Goal: Information Seeking & Learning: Learn about a topic

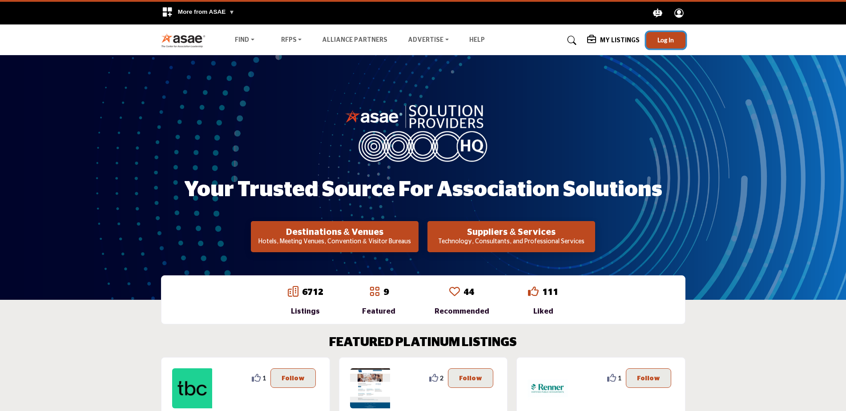
click at [664, 33] on button "Log In" at bounding box center [665, 40] width 39 height 16
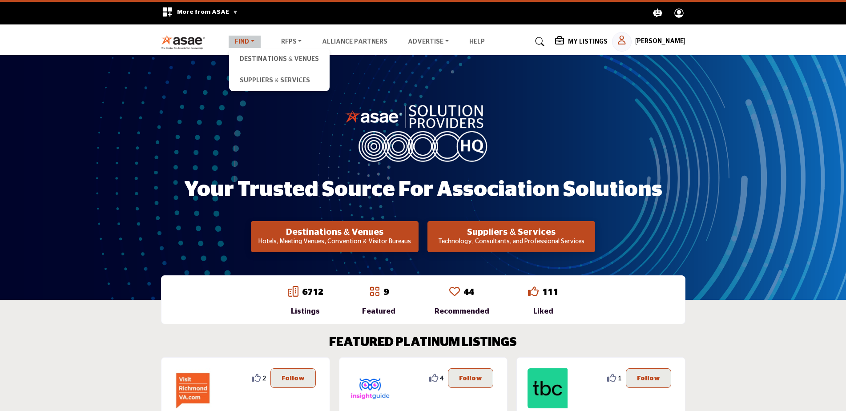
click at [232, 42] on link "Find" at bounding box center [245, 42] width 32 height 12
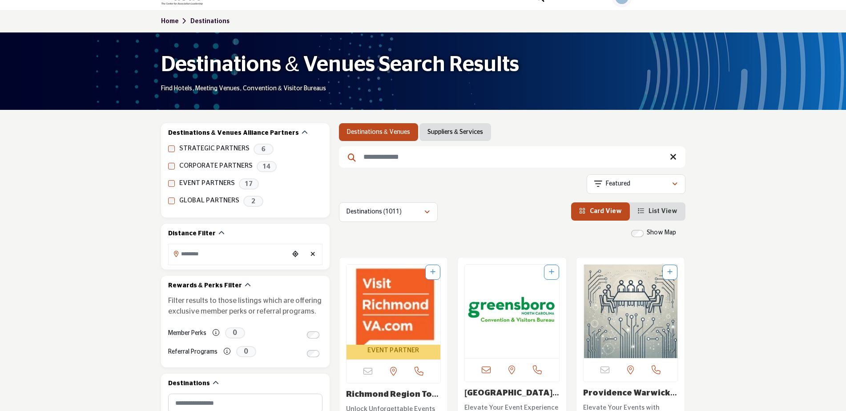
scroll to position [89, 0]
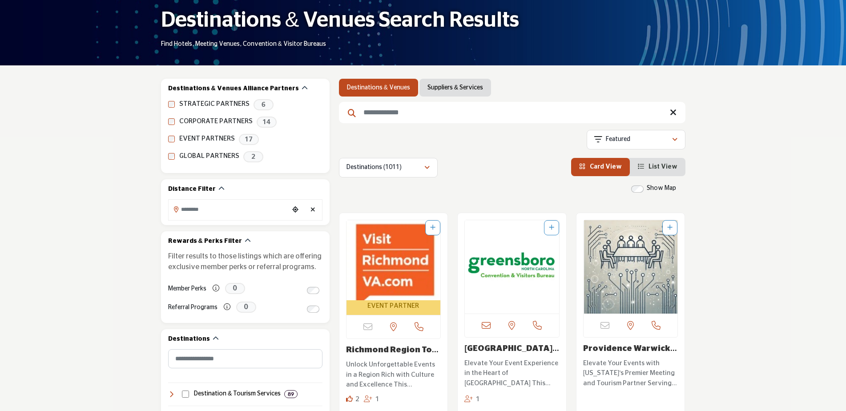
click at [435, 91] on link "Suppliers & Services" at bounding box center [455, 87] width 56 height 9
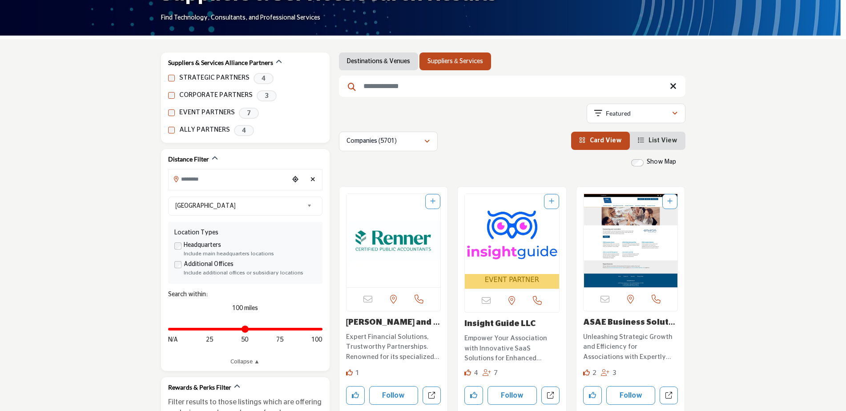
scroll to position [110, 0]
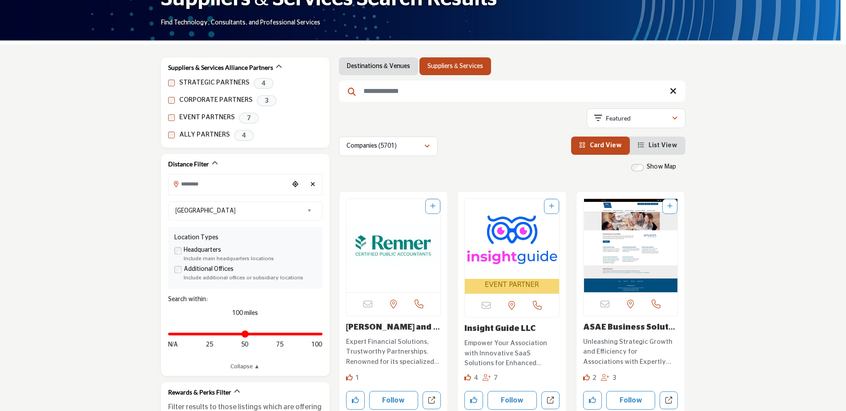
drag, startPoint x: 386, startPoint y: 67, endPoint x: 124, endPoint y: 144, distance: 272.9
click at [385, 67] on link "Destinations & Venues" at bounding box center [378, 66] width 63 height 9
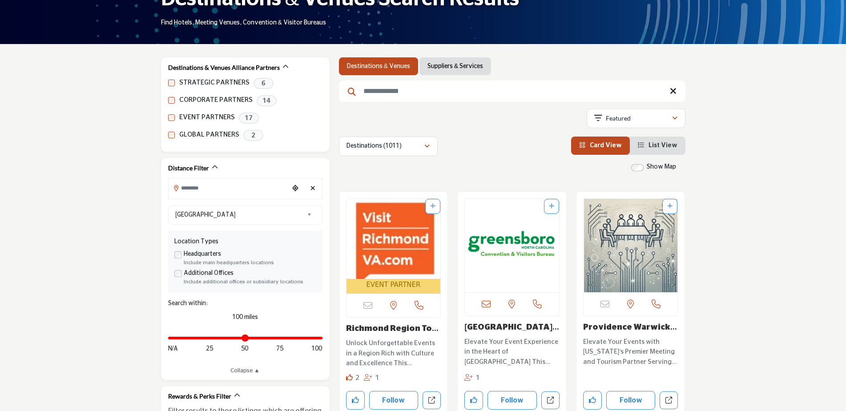
click at [670, 145] on span "List View" at bounding box center [662, 145] width 29 height 6
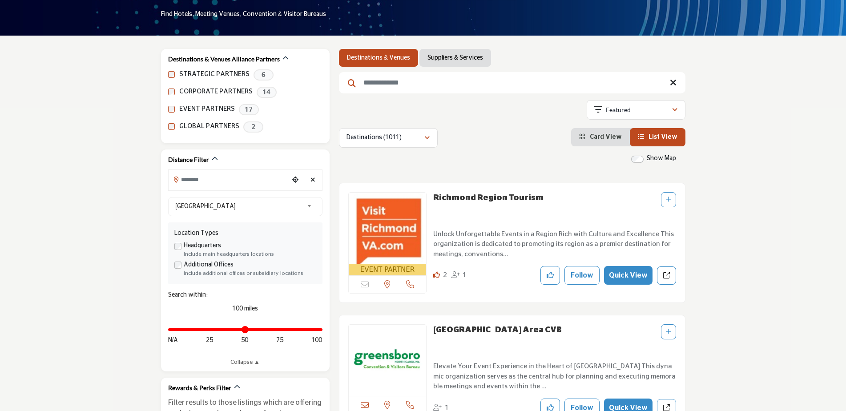
scroll to position [110, 0]
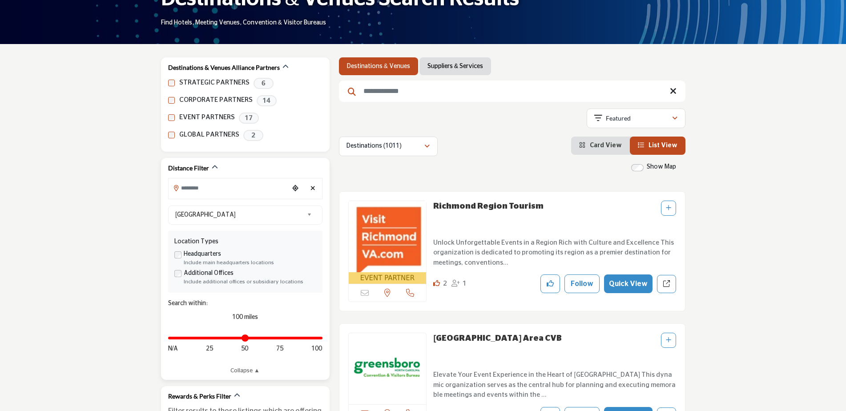
type input "**"
click at [218, 338] on input "Distance in miles" at bounding box center [245, 338] width 154 height 2
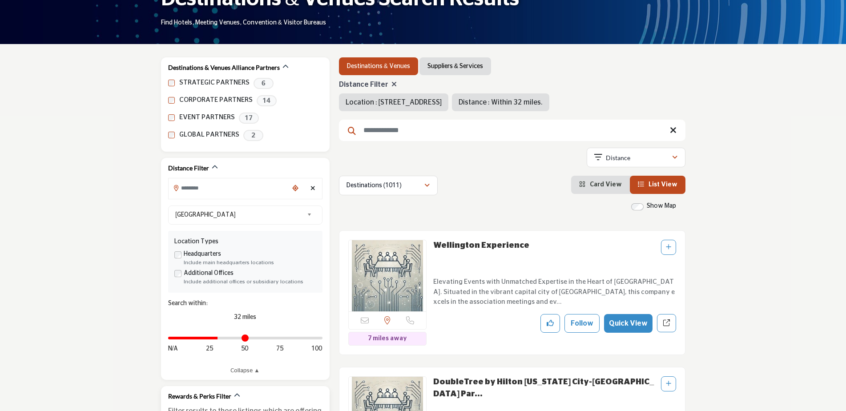
type input "**********"
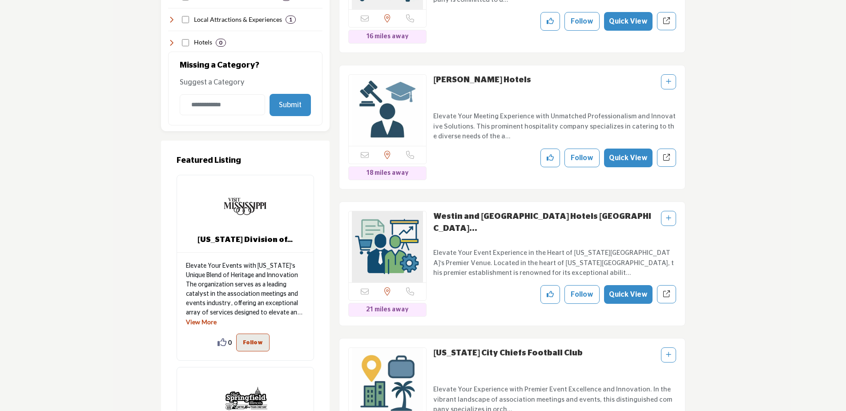
scroll to position [555, 0]
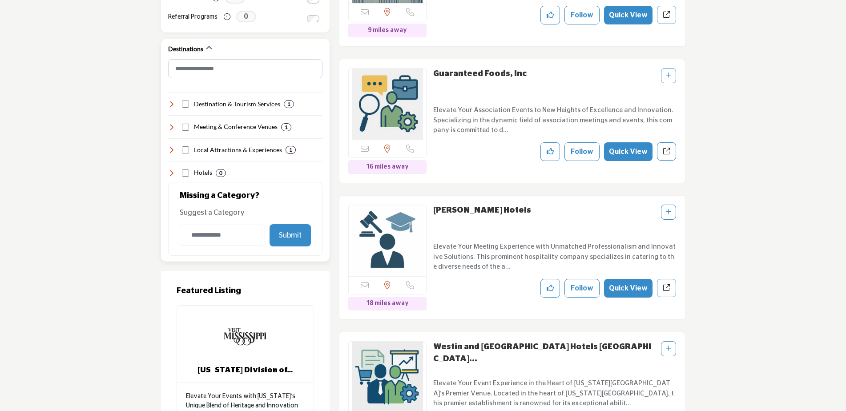
click at [172, 167] on div "Hotels 0" at bounding box center [245, 169] width 154 height 16
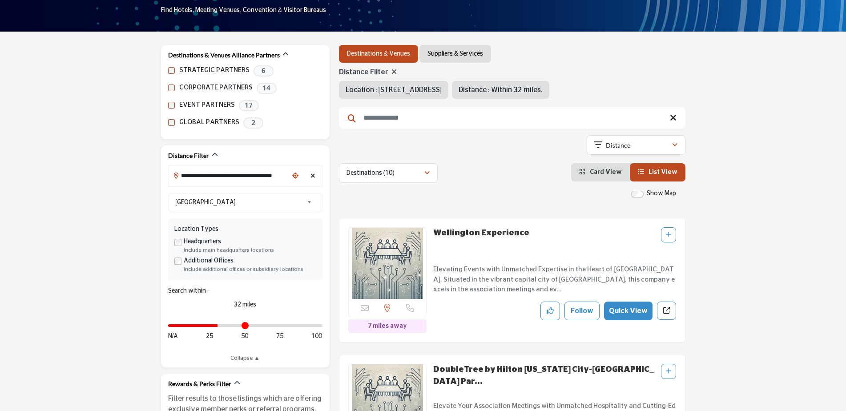
scroll to position [110, 0]
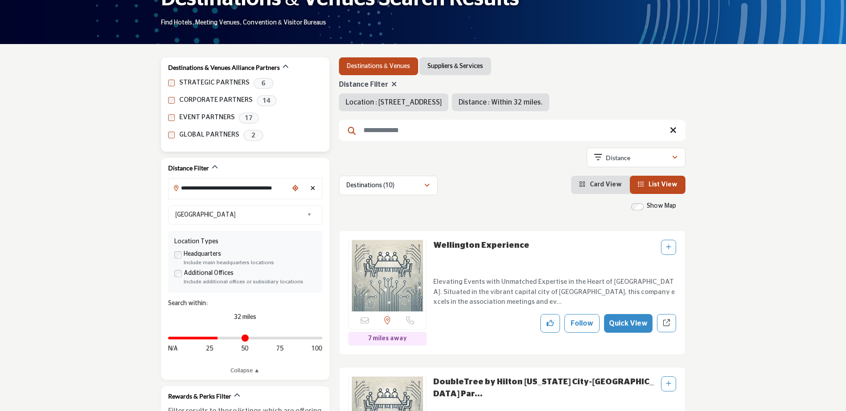
click at [195, 84] on label "STRATEGIC PARTNERS" at bounding box center [214, 83] width 70 height 10
click at [167, 83] on div "Destinations & Venues Alliance Partners STRATEGIC PARTNERS 6 CORPORATE PARTNERS…" at bounding box center [245, 104] width 169 height 94
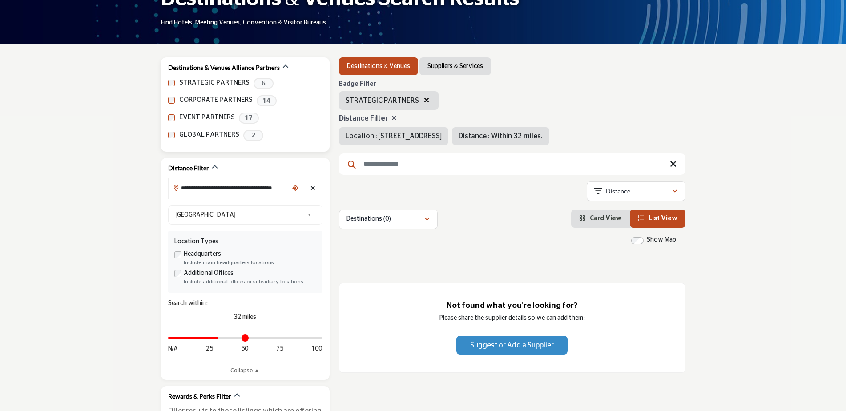
click at [171, 78] on div "STRATEGIC PARTNERS 6" at bounding box center [245, 83] width 154 height 11
drag, startPoint x: 167, startPoint y: 65, endPoint x: 280, endPoint y: 67, distance: 112.5
click at [280, 67] on div "Destinations & Venues Alliance Partners STRATEGIC PARTNERS 6 CORPORATE PARTNERS…" at bounding box center [245, 104] width 169 height 94
copy div "Destinations & Venues Alliance Partners"
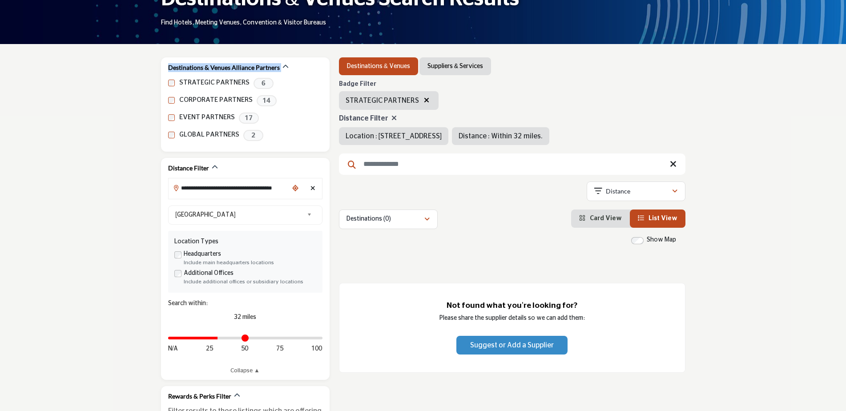
click at [424, 100] on icon "button" at bounding box center [426, 100] width 5 height 7
click at [673, 168] on icon at bounding box center [673, 164] width 7 height 9
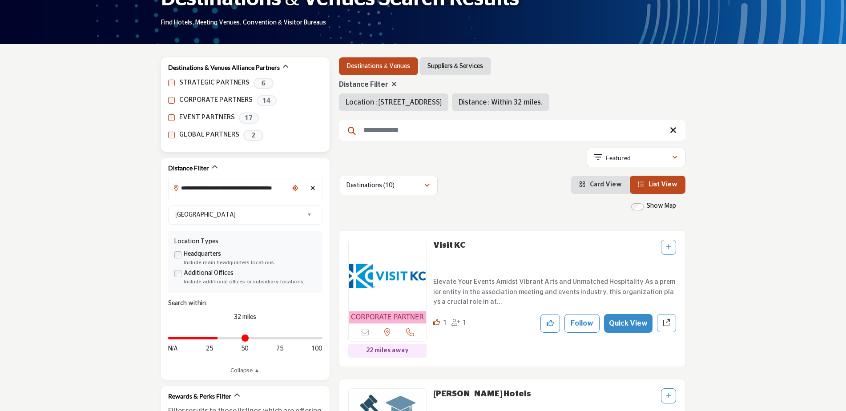
drag, startPoint x: 394, startPoint y: 83, endPoint x: 318, endPoint y: 79, distance: 76.2
click at [394, 83] on icon at bounding box center [393, 84] width 5 height 7
type input "***"
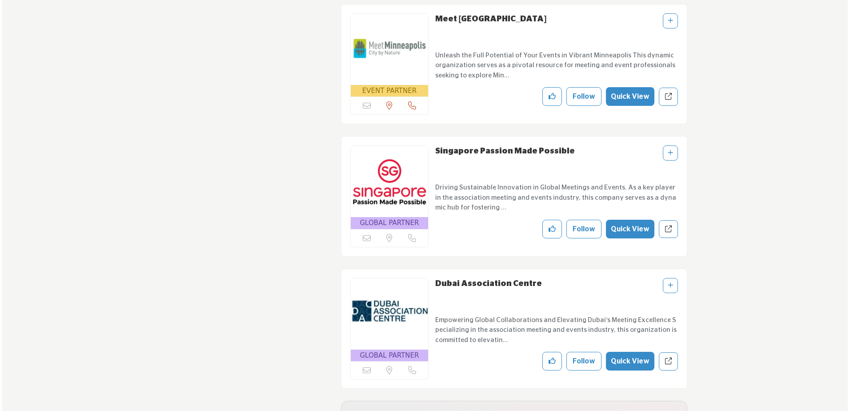
scroll to position [2468, 0]
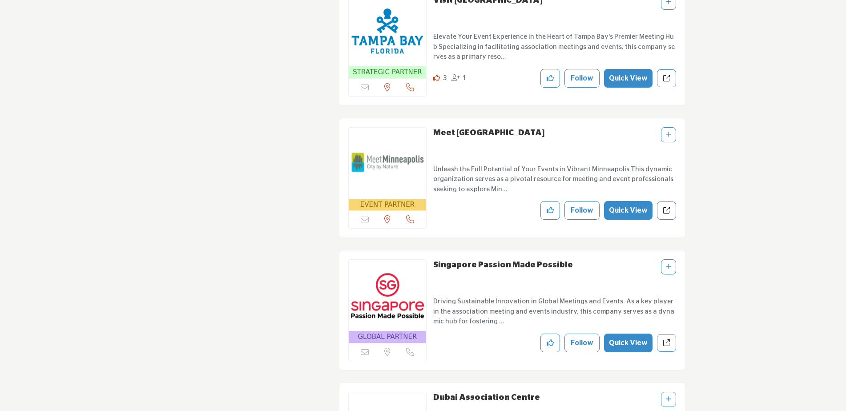
click at [632, 205] on button "Quick View" at bounding box center [628, 210] width 48 height 19
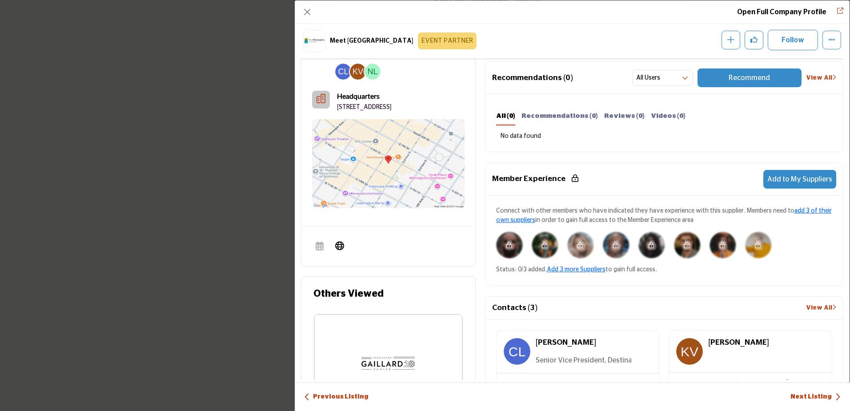
scroll to position [303, 0]
